Goal: Obtain resource: Download file/media

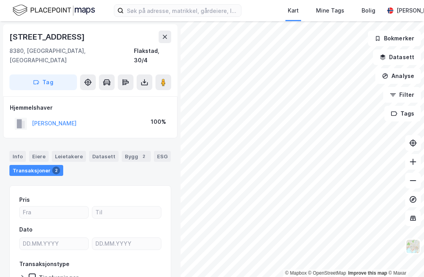
click at [0, 0] on button "[PERSON_NAME]" at bounding box center [0, 0] width 0 height 0
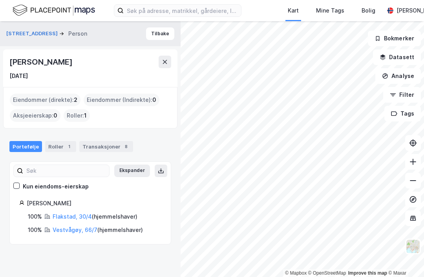
click at [77, 227] on link "Vestvågøy, 66/7" at bounding box center [75, 230] width 45 height 7
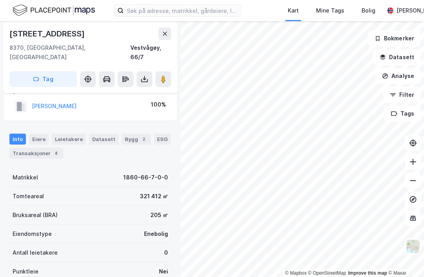
scroll to position [35, 0]
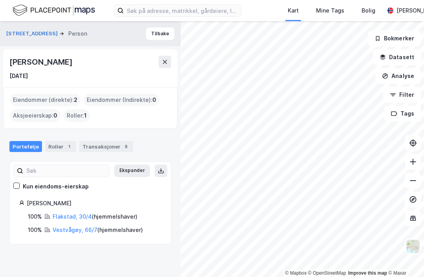
click at [70, 216] on link "Flakstad, 30/4" at bounding box center [72, 216] width 39 height 7
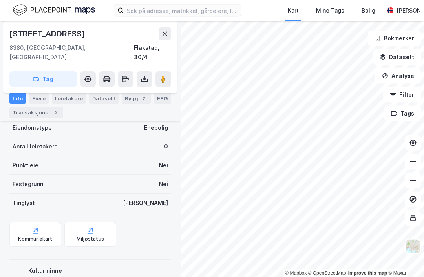
scroll to position [25, 0]
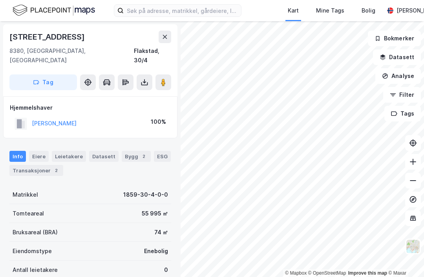
scroll to position [0, 0]
click at [148, 78] on icon at bounding box center [144, 82] width 8 height 8
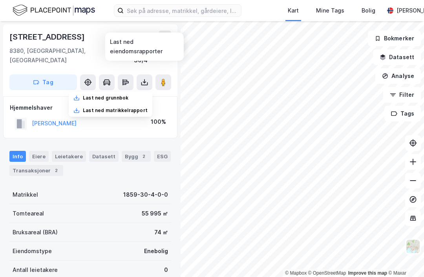
click at [128, 92] on div "Last ned grunnbok" at bounding box center [111, 98] width 84 height 13
